Goal: Transaction & Acquisition: Purchase product/service

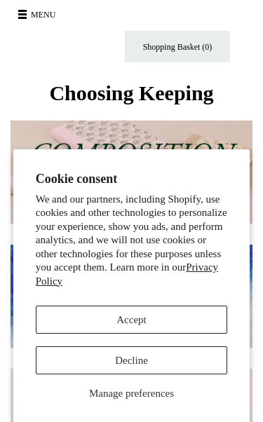
click at [107, 364] on button "Decline" at bounding box center [132, 360] width 192 height 28
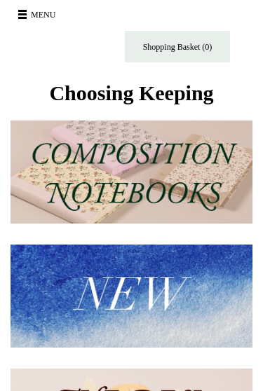
click at [23, 17] on span at bounding box center [22, 18] width 8 height 2
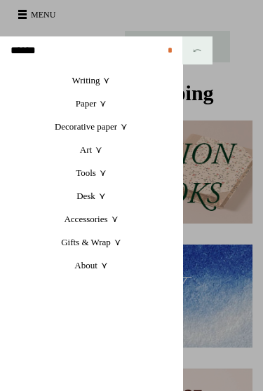
click at [104, 220] on link "Accessories +" at bounding box center [91, 218] width 182 height 23
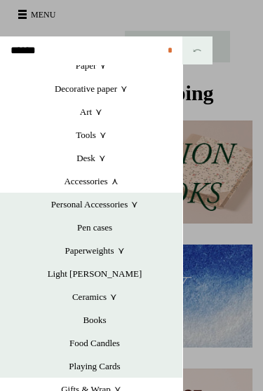
scroll to position [38, 0]
click at [104, 250] on link "Paperweights +" at bounding box center [94, 250] width 175 height 23
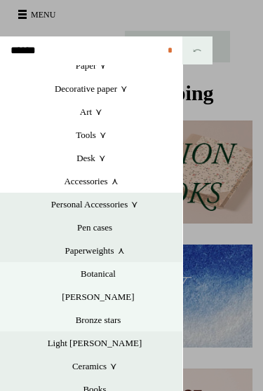
click at [105, 297] on link "[PERSON_NAME]" at bounding box center [98, 296] width 168 height 23
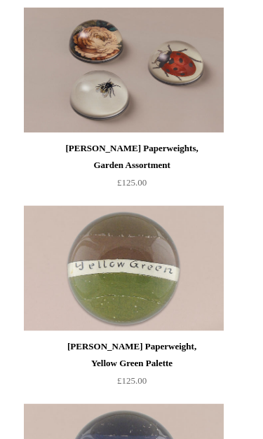
scroll to position [4049, 0]
click at [111, 133] on img at bounding box center [123, 70] width 199 height 126
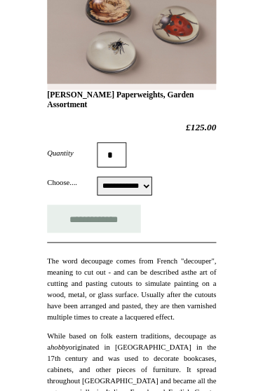
scroll to position [183, 0]
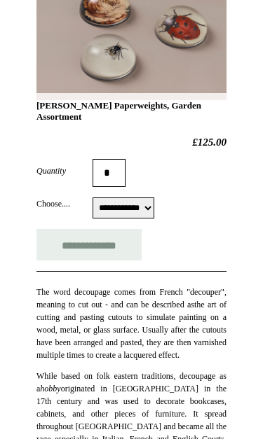
click at [154, 212] on select "**********" at bounding box center [123, 208] width 62 height 21
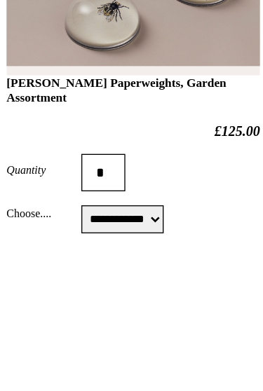
scroll to position [0, 0]
